Goal: Task Accomplishment & Management: Manage account settings

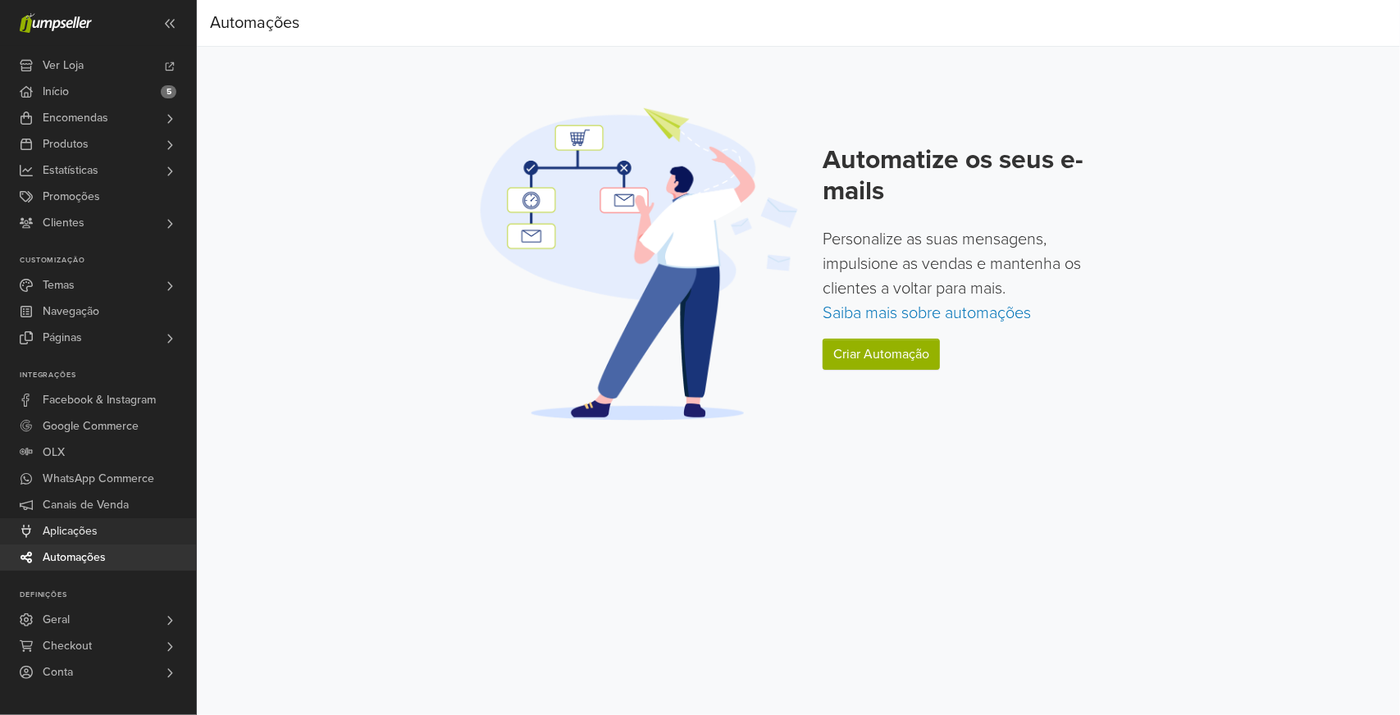
click at [92, 535] on span "Aplicações" at bounding box center [70, 531] width 55 height 26
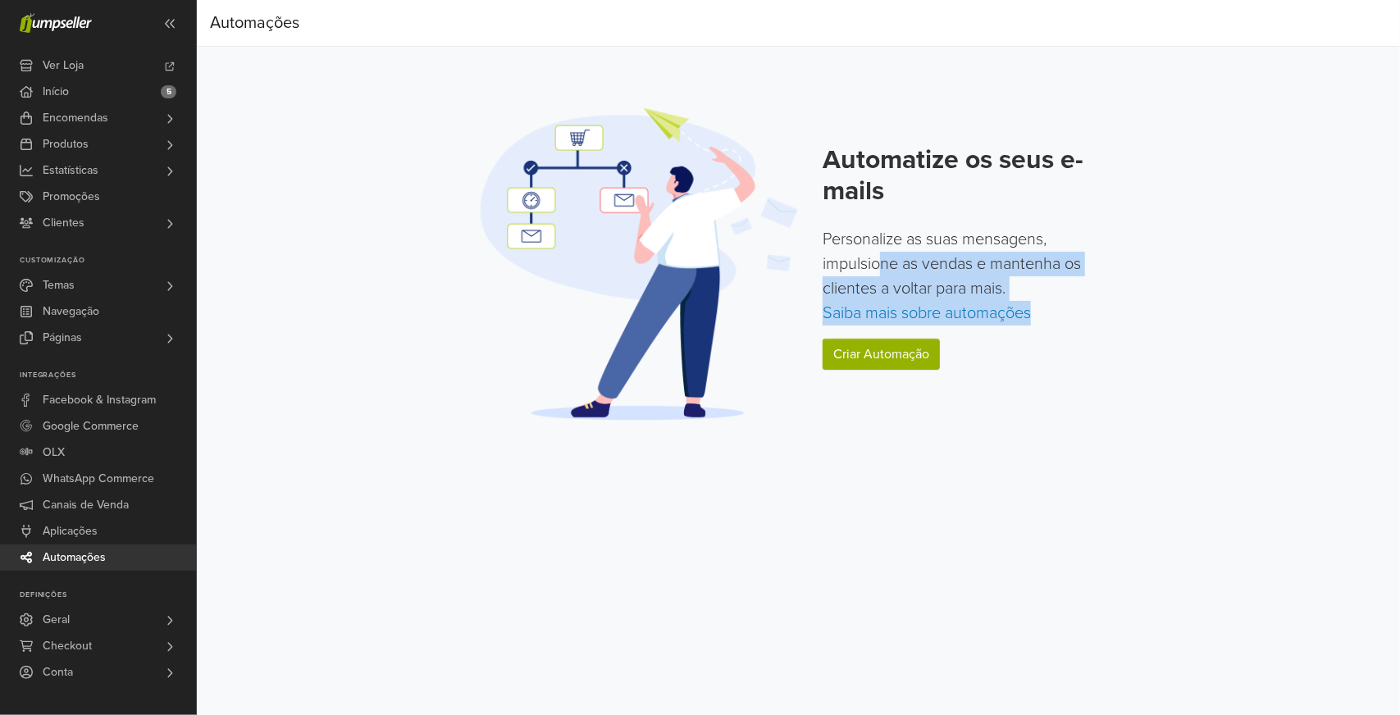
drag, startPoint x: 1023, startPoint y: 277, endPoint x: 1163, endPoint y: 335, distance: 151.6
click at [1163, 335] on main "Automatize os seus e-mails Personalize as suas mensagens, impulsione as vendas …" at bounding box center [798, 263] width 902 height 355
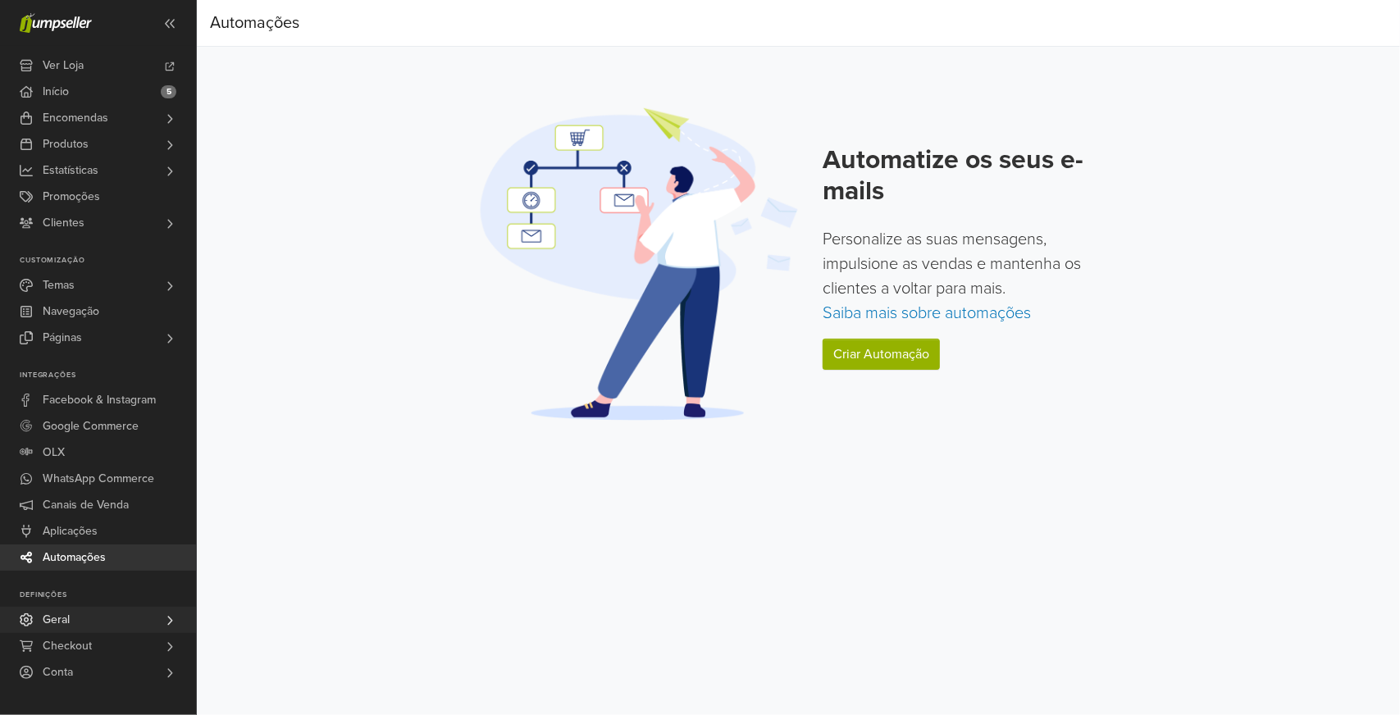
click at [107, 614] on link "Geral" at bounding box center [98, 620] width 196 height 26
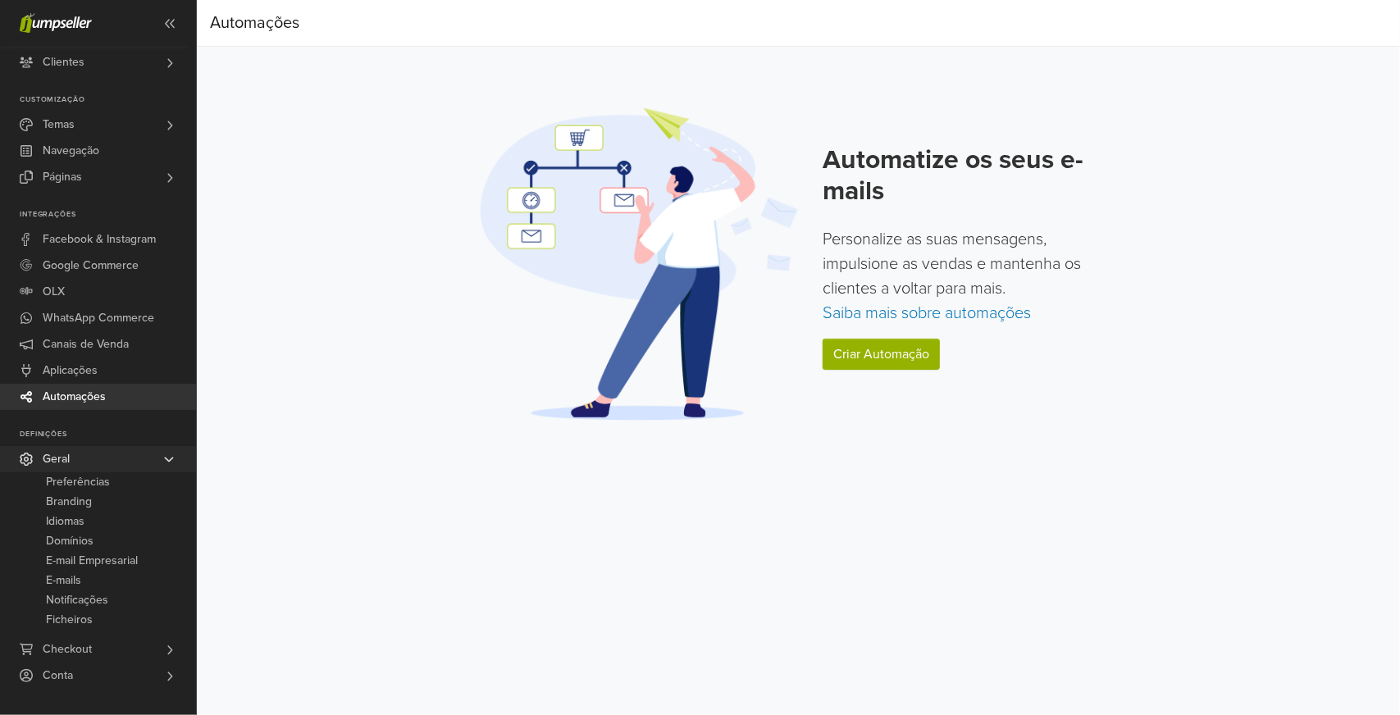
click at [82, 462] on link "Geral" at bounding box center [98, 459] width 196 height 26
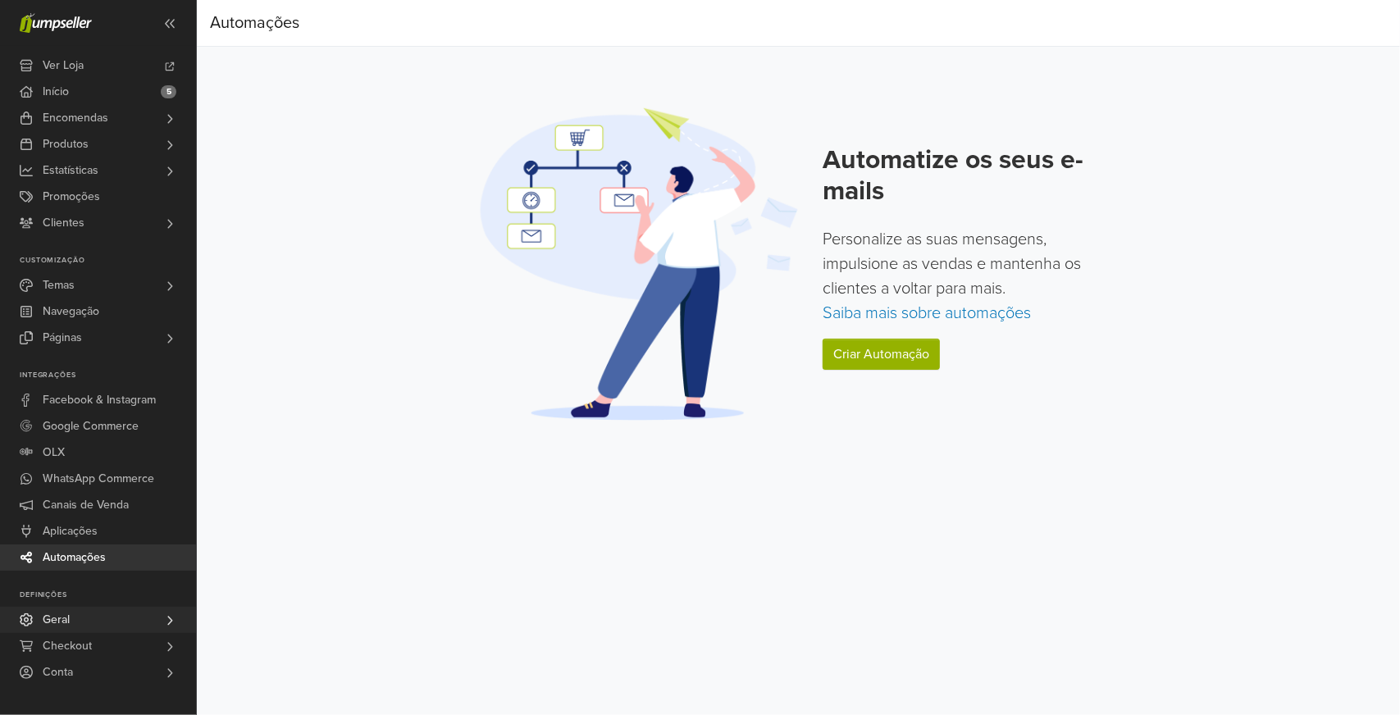
click at [67, 621] on span "Geral" at bounding box center [56, 620] width 27 height 26
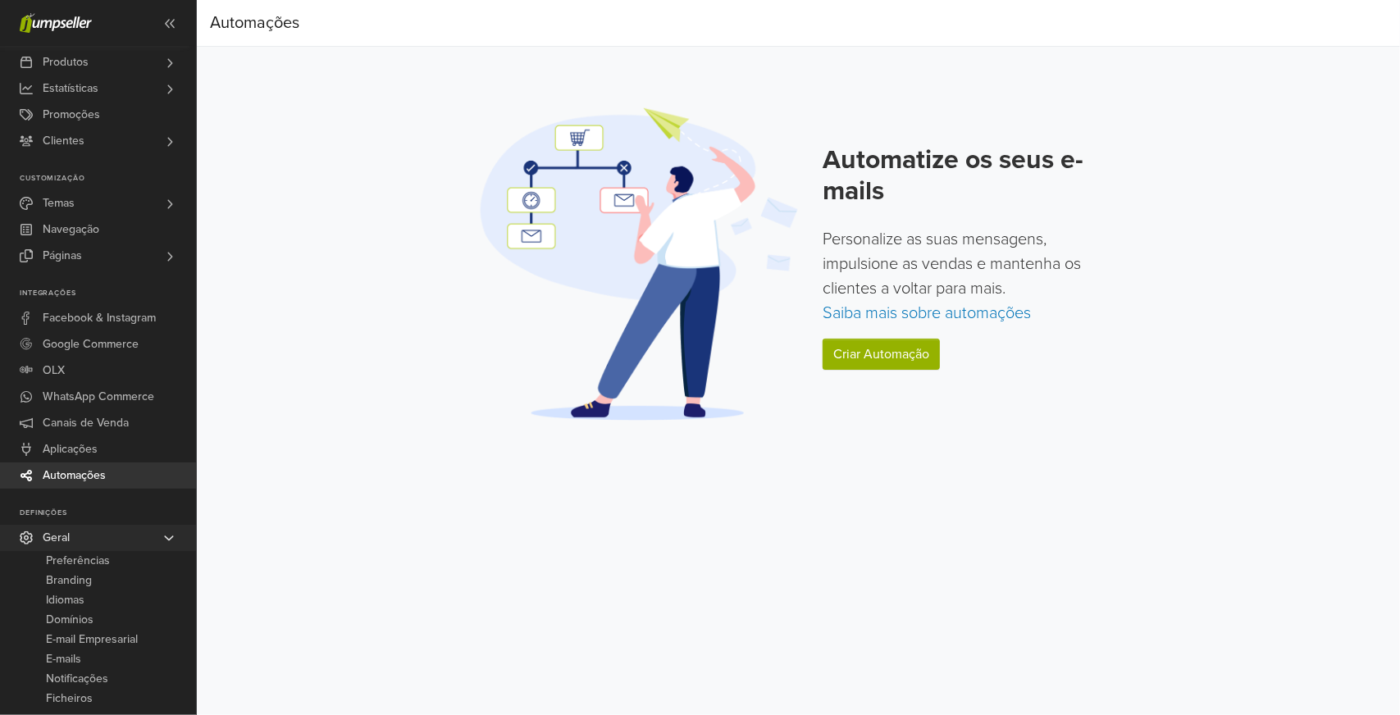
click at [33, 539] on link "Geral" at bounding box center [98, 538] width 196 height 26
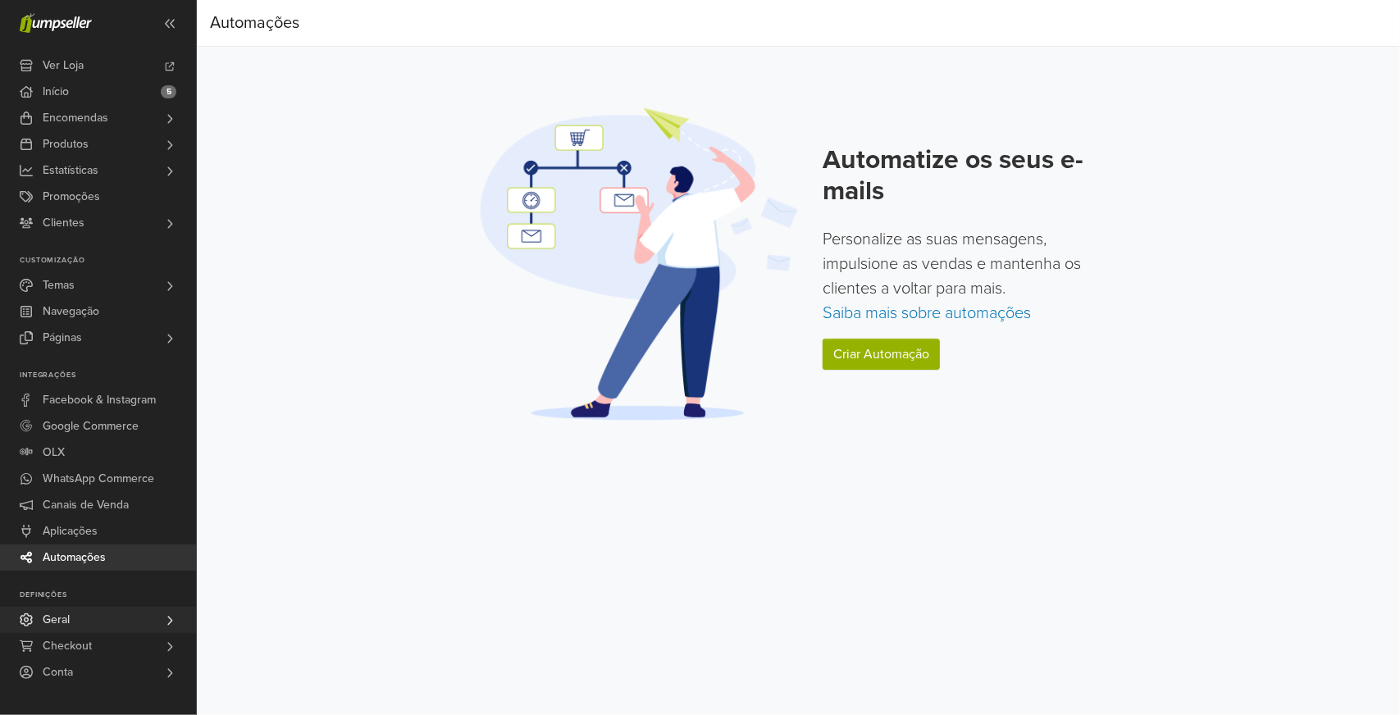
click at [166, 621] on icon at bounding box center [169, 620] width 13 height 13
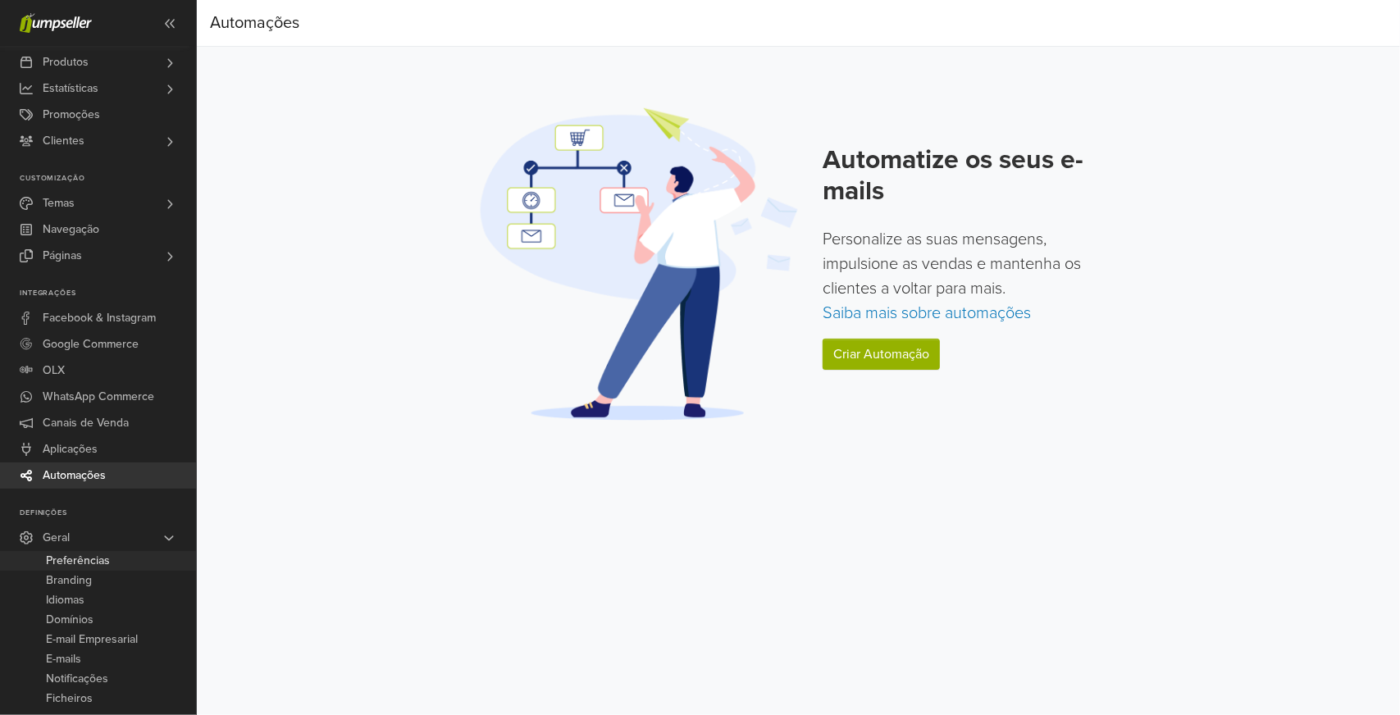
click at [98, 564] on span "Preferências" at bounding box center [78, 561] width 64 height 20
